Goal: Use online tool/utility: Use online tool/utility

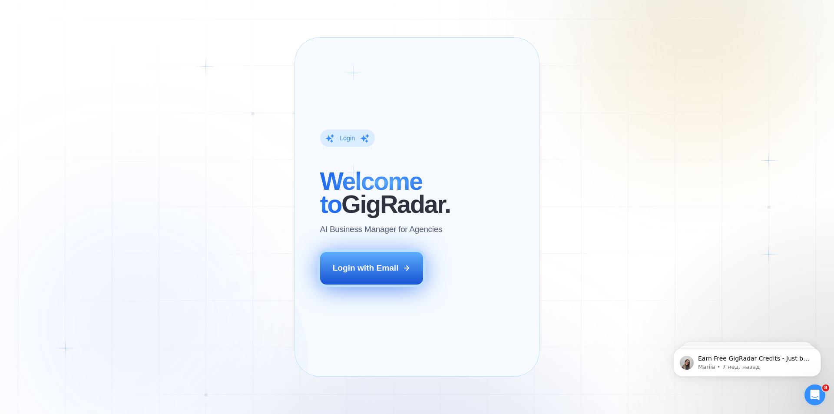
click at [358, 273] on div "Login with Email" at bounding box center [366, 267] width 66 height 11
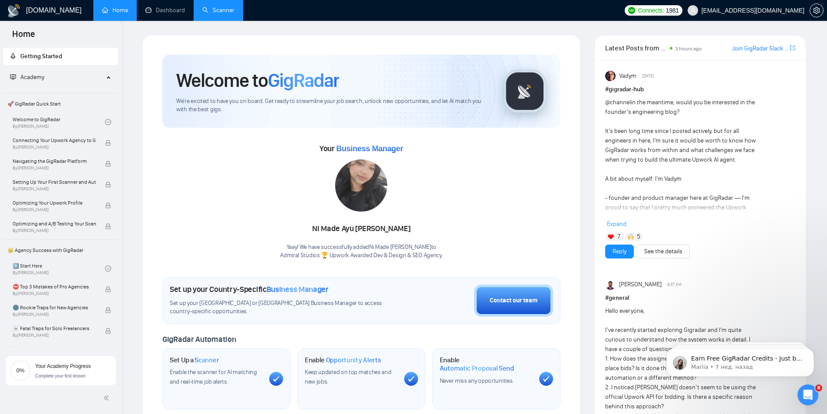
click at [214, 10] on link "Scanner" at bounding box center [218, 10] width 32 height 7
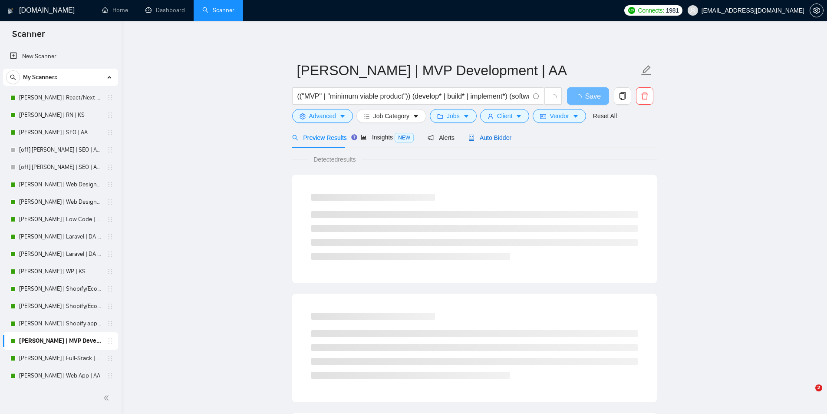
click at [494, 138] on span "Auto Bidder" at bounding box center [489, 137] width 43 height 7
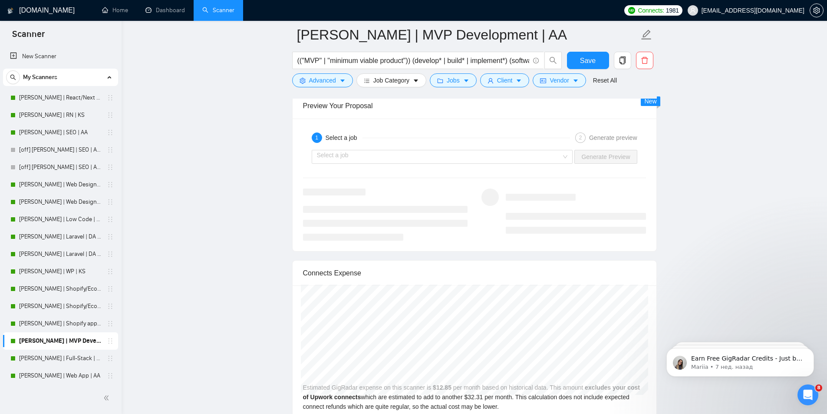
scroll to position [1650, 0]
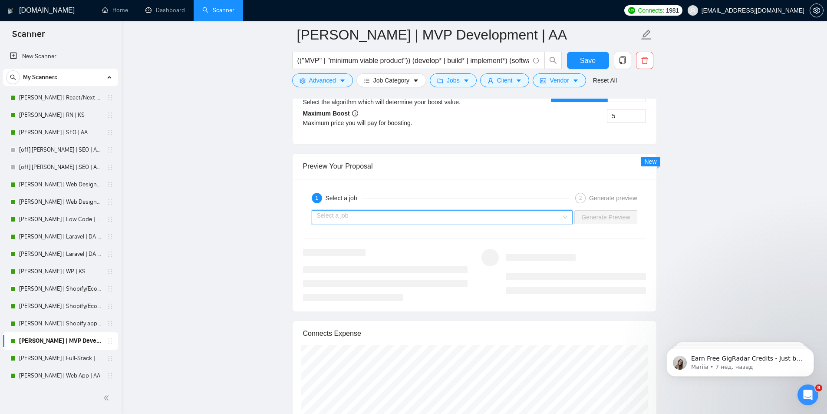
click at [550, 212] on input "search" at bounding box center [439, 217] width 245 height 13
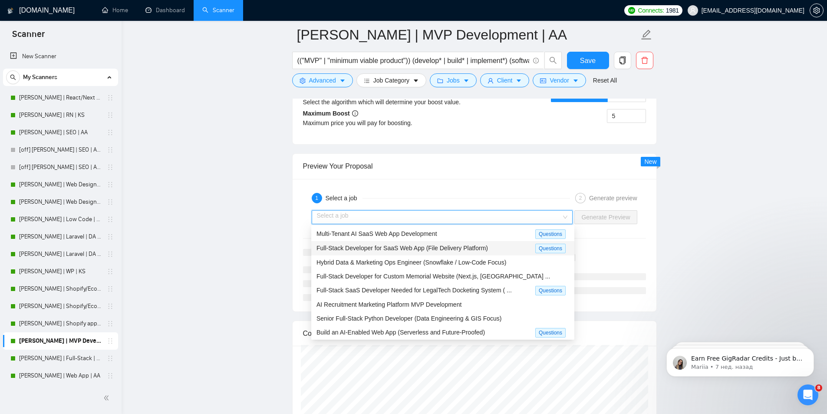
click at [391, 247] on span "Full-Stack Developer for SaaS Web App (File Delivery Platform)" at bounding box center [401, 247] width 171 height 7
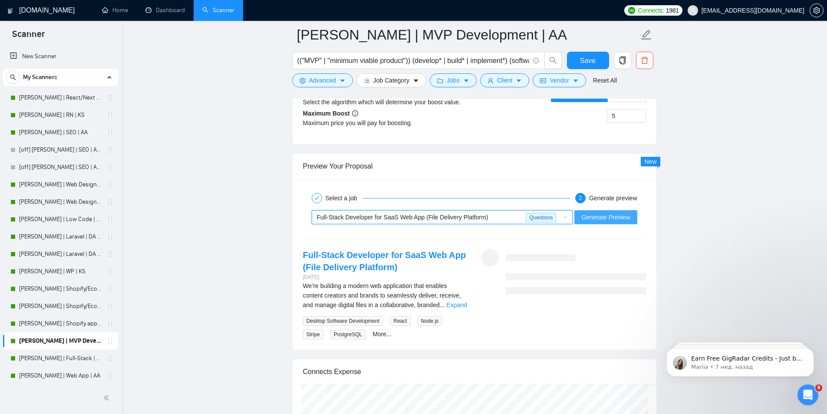
click at [608, 218] on span "Generate Preview" at bounding box center [605, 217] width 49 height 10
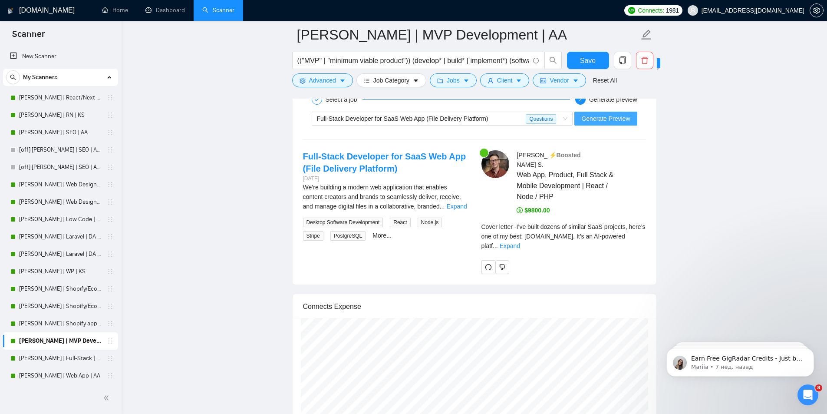
scroll to position [1780, 0]
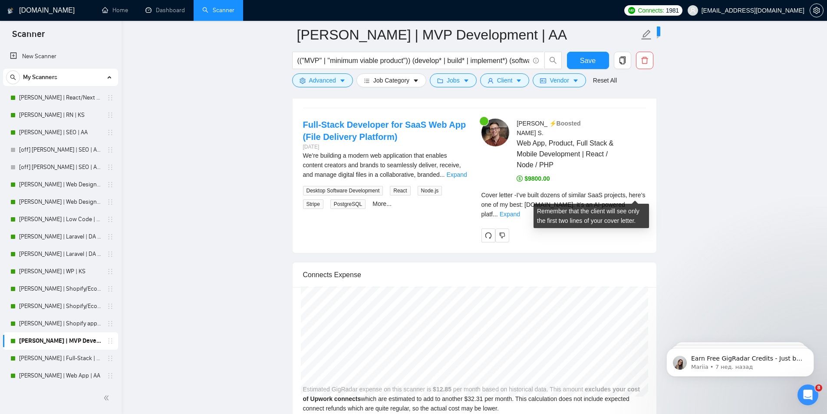
click at [520, 211] on link "Expand" at bounding box center [510, 214] width 20 height 7
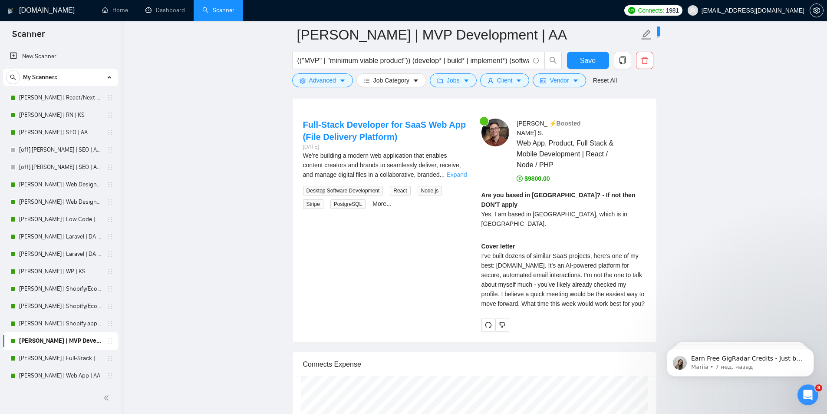
click at [458, 172] on link "Expand" at bounding box center [456, 174] width 20 height 7
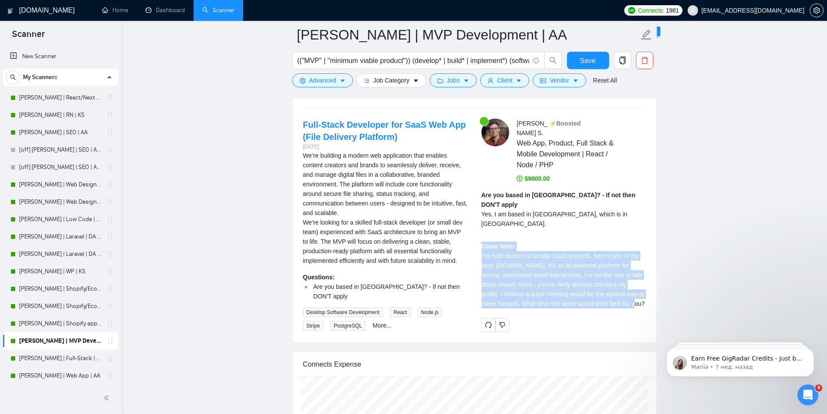
drag, startPoint x: 481, startPoint y: 215, endPoint x: 633, endPoint y: 277, distance: 163.9
click at [633, 277] on div "Cover letter I’ve built dozens of similar SaaS projects, here’s one of my best:…" at bounding box center [563, 274] width 165 height 67
copy div "Cover letter I’ve built dozens of similar SaaS projects, here’s one of my best:…"
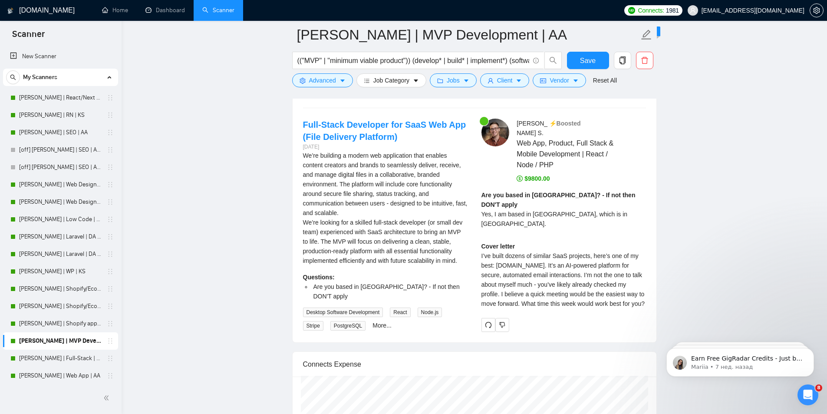
click at [463, 187] on div "We’re building a modern web application that enables content creators and brand…" at bounding box center [385, 208] width 165 height 115
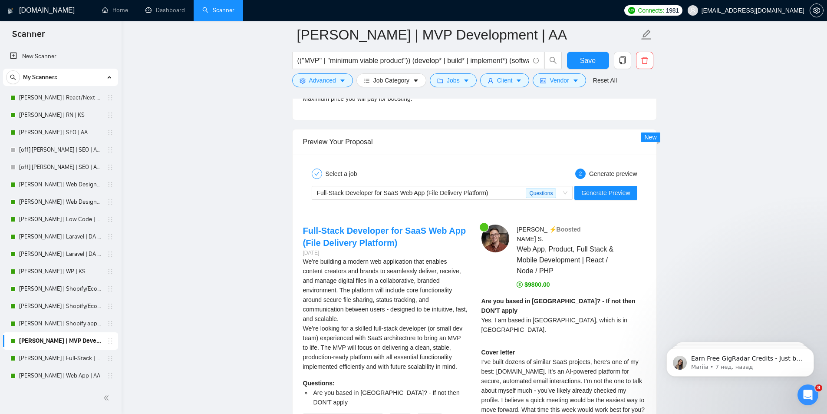
scroll to position [1650, 0]
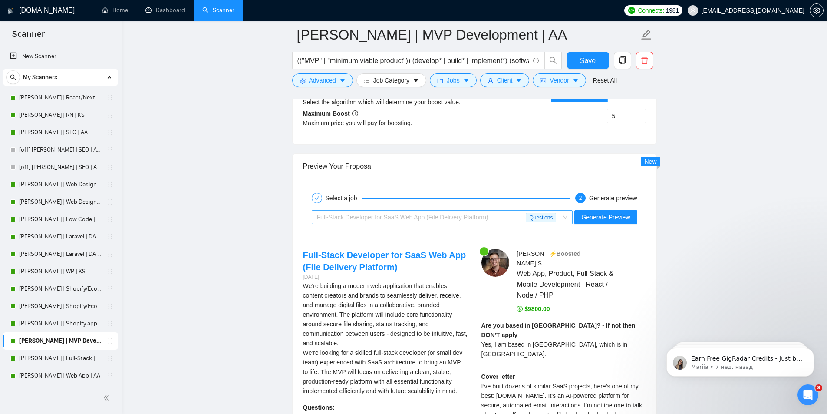
click at [499, 217] on div "Full-Stack Developer for SaaS Web App (File Delivery Platform)" at bounding box center [421, 217] width 209 height 13
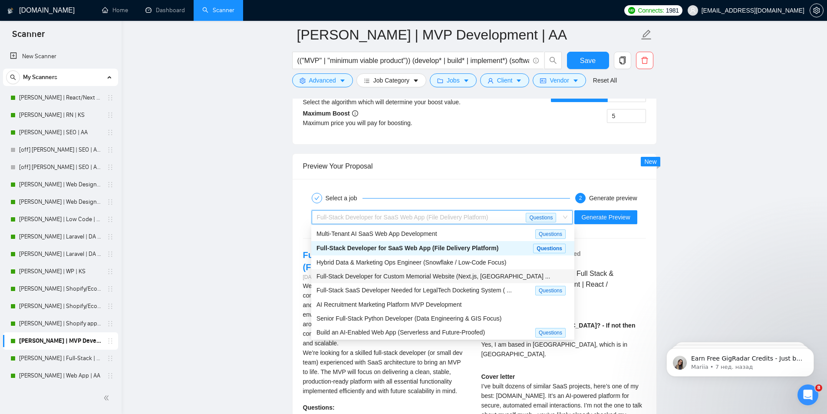
click at [430, 277] on span "Full-Stack Developer for Custom Memorial Website (Next.js, [GEOGRAPHIC_DATA] ..." at bounding box center [433, 276] width 234 height 7
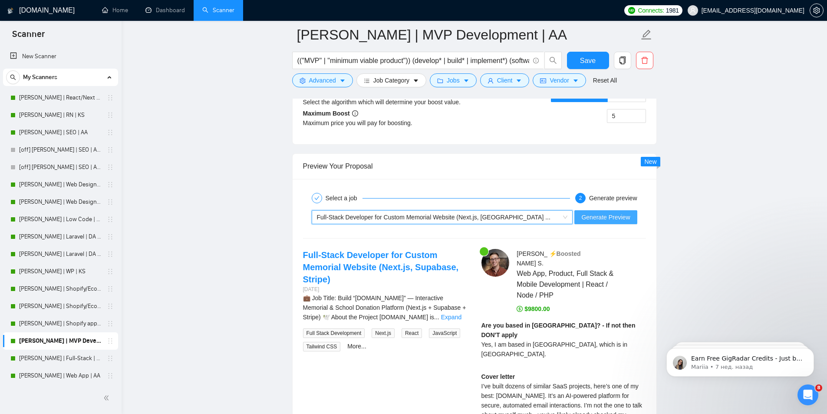
click at [600, 214] on span "Generate Preview" at bounding box center [605, 217] width 49 height 10
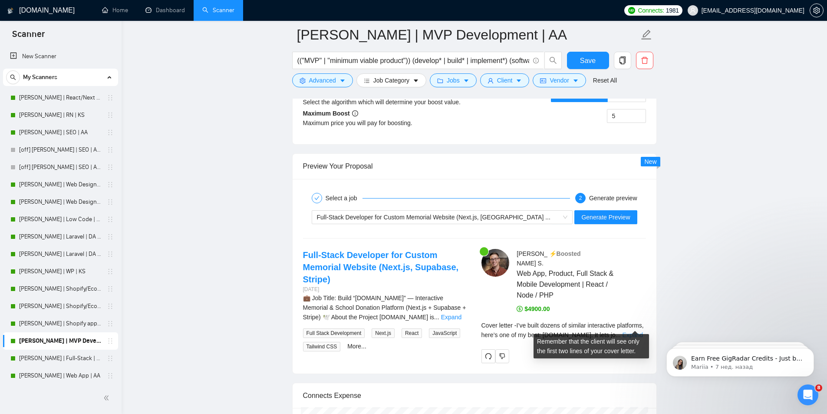
click at [634, 331] on link "Expand" at bounding box center [633, 334] width 20 height 7
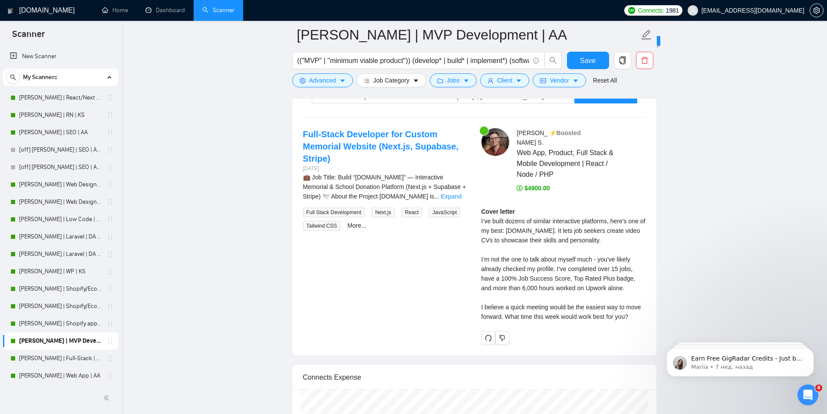
scroll to position [1780, 0]
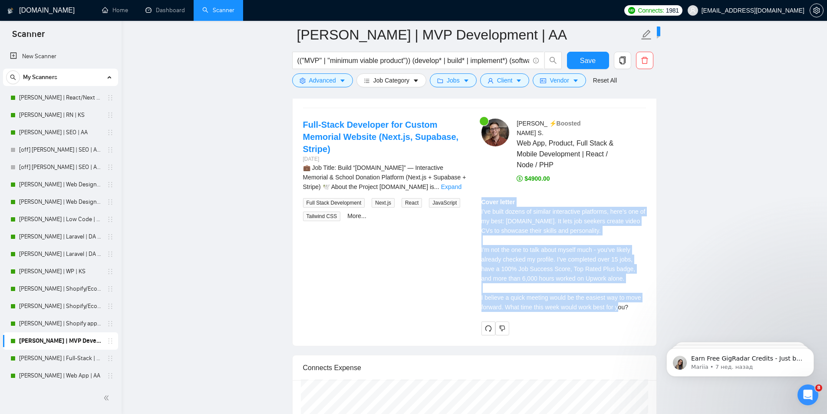
drag, startPoint x: 481, startPoint y: 191, endPoint x: 630, endPoint y: 297, distance: 183.3
click at [630, 297] on div "Cover letter I’ve built dozens of similar interactive platforms, here’s one of …" at bounding box center [563, 254] width 165 height 115
copy div "Cover letter I’ve built dozens of similar interactive platforms, here’s one of …"
